Goal: Task Accomplishment & Management: Manage account settings

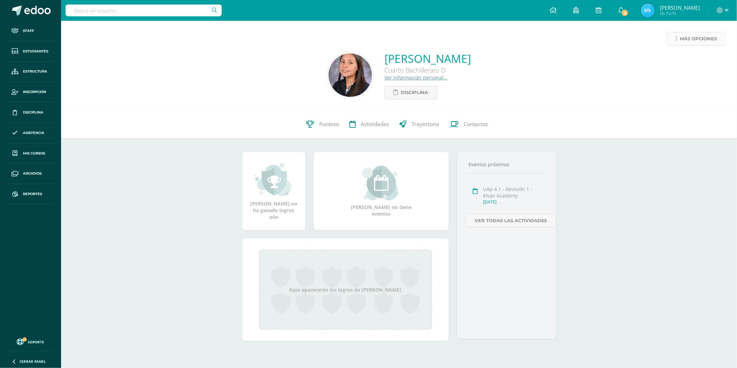
click at [681, 40] on span "Más opciones" at bounding box center [697, 38] width 37 height 13
click at [676, 61] on link "Reestablecer acceso" at bounding box center [683, 61] width 74 height 11
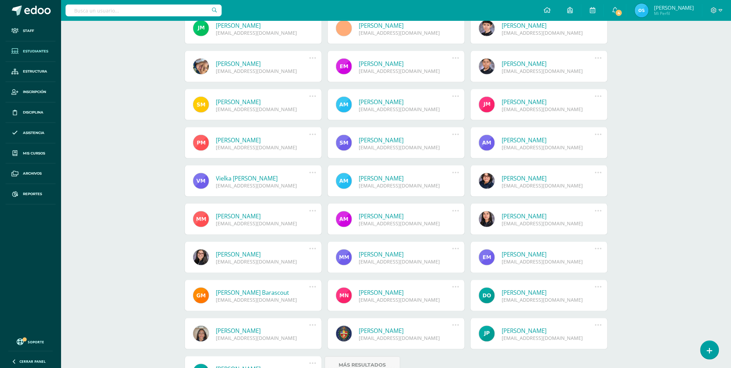
scroll to position [257, 0]
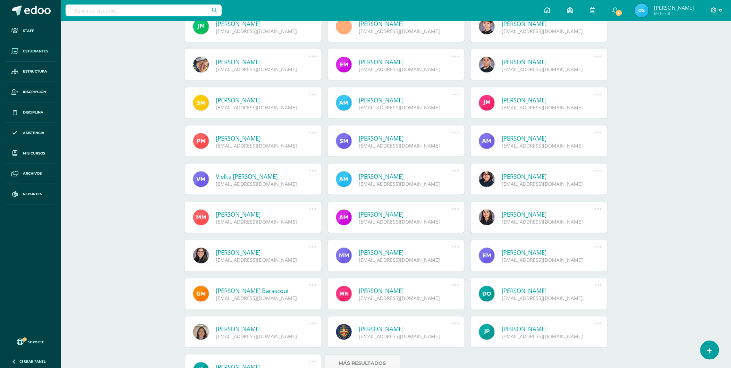
click at [535, 212] on link "Priscila Estefania Morgan Solórzano" at bounding box center [548, 214] width 93 height 8
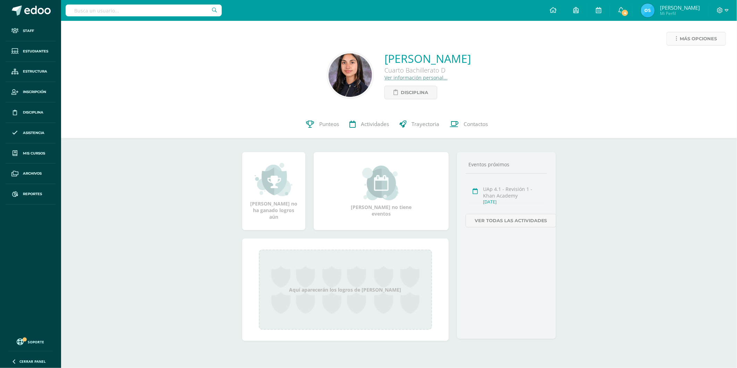
click at [681, 37] on span "Más opciones" at bounding box center [697, 38] width 37 height 13
click at [672, 63] on link "Reestablecer acceso" at bounding box center [683, 61] width 74 height 11
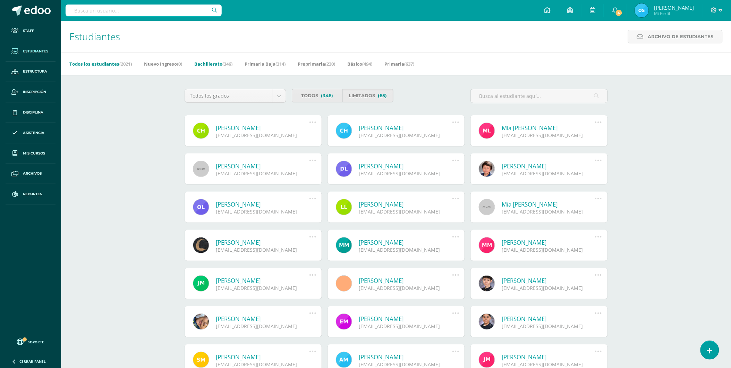
click at [108, 62] on link "Todos los estudiantes (2021)" at bounding box center [100, 63] width 62 height 11
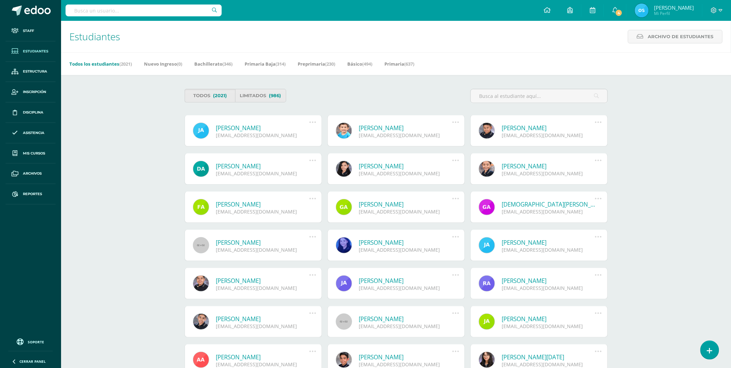
click at [520, 95] on input "text" at bounding box center [539, 96] width 137 height 14
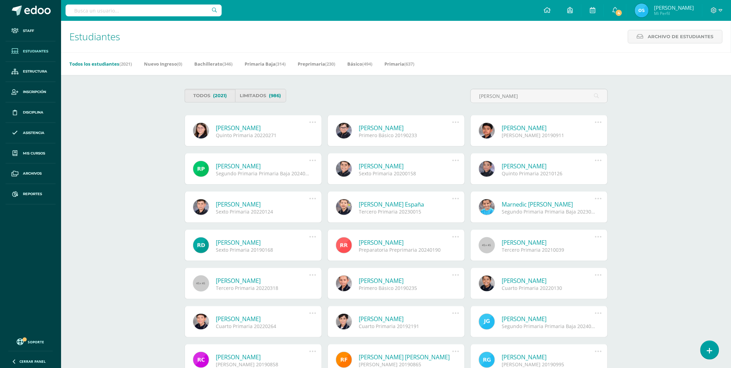
type input "policarpio"
click at [262, 127] on link "Adriana Ivanoa Policarpio García" at bounding box center [262, 128] width 93 height 8
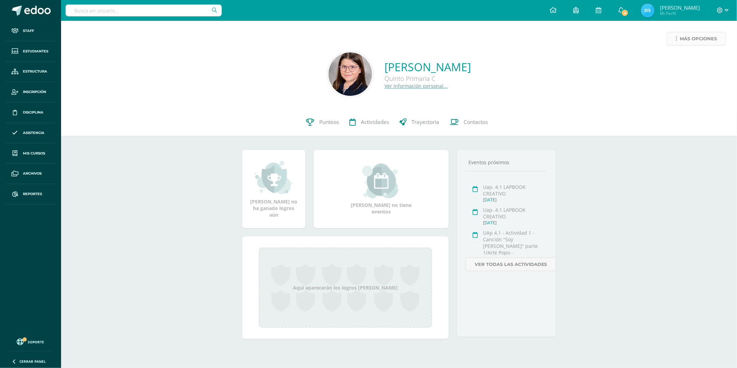
click at [694, 36] on span "Más opciones" at bounding box center [697, 38] width 37 height 13
click at [678, 62] on link "Reestablecer acceso" at bounding box center [683, 61] width 74 height 11
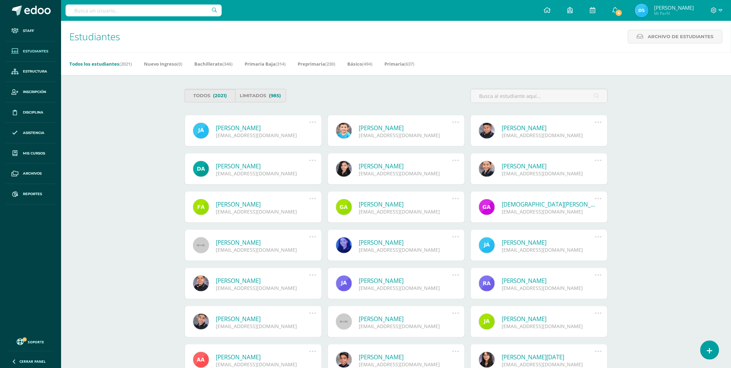
click at [382, 357] on link "[PERSON_NAME]" at bounding box center [405, 357] width 93 height 8
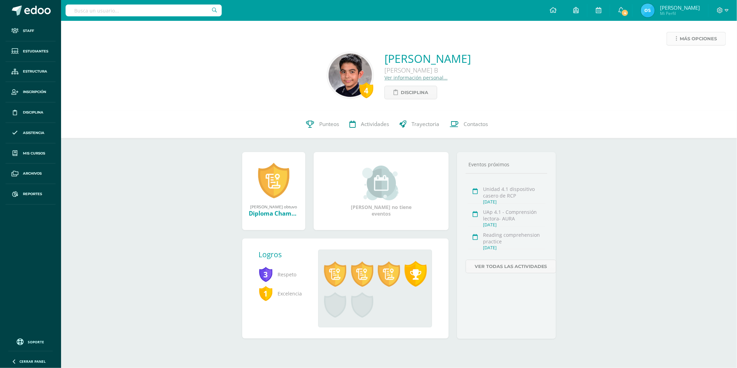
click at [677, 39] on link "Más opciones" at bounding box center [695, 39] width 59 height 14
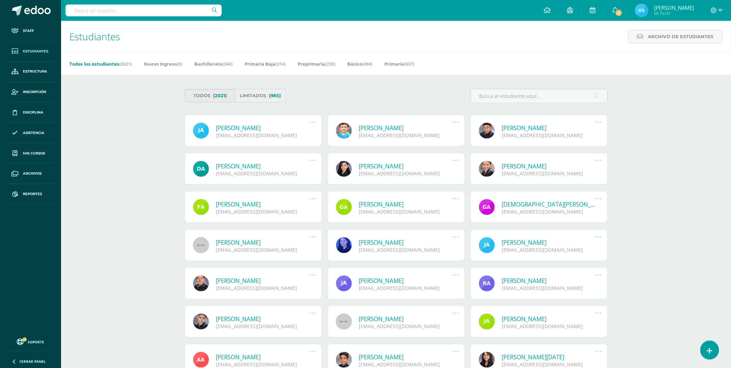
click at [249, 96] on link "Limitados (985)" at bounding box center [260, 96] width 51 height 14
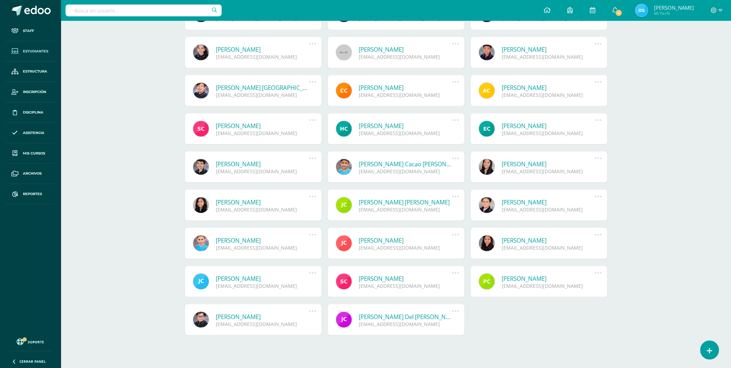
scroll to position [1420, 0]
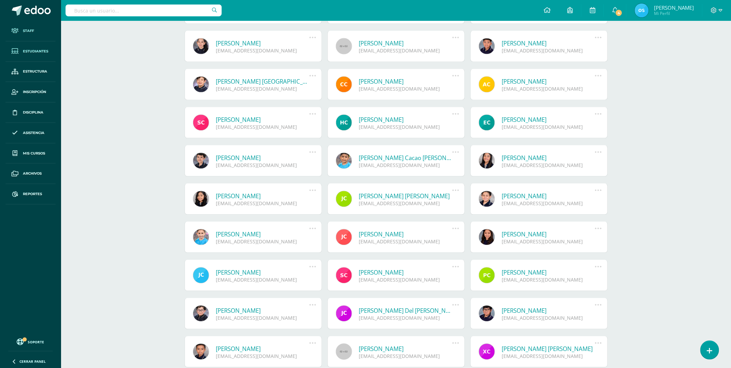
click at [26, 29] on span "Staff" at bounding box center [28, 31] width 11 height 6
